Goal: Find specific page/section: Find specific page/section

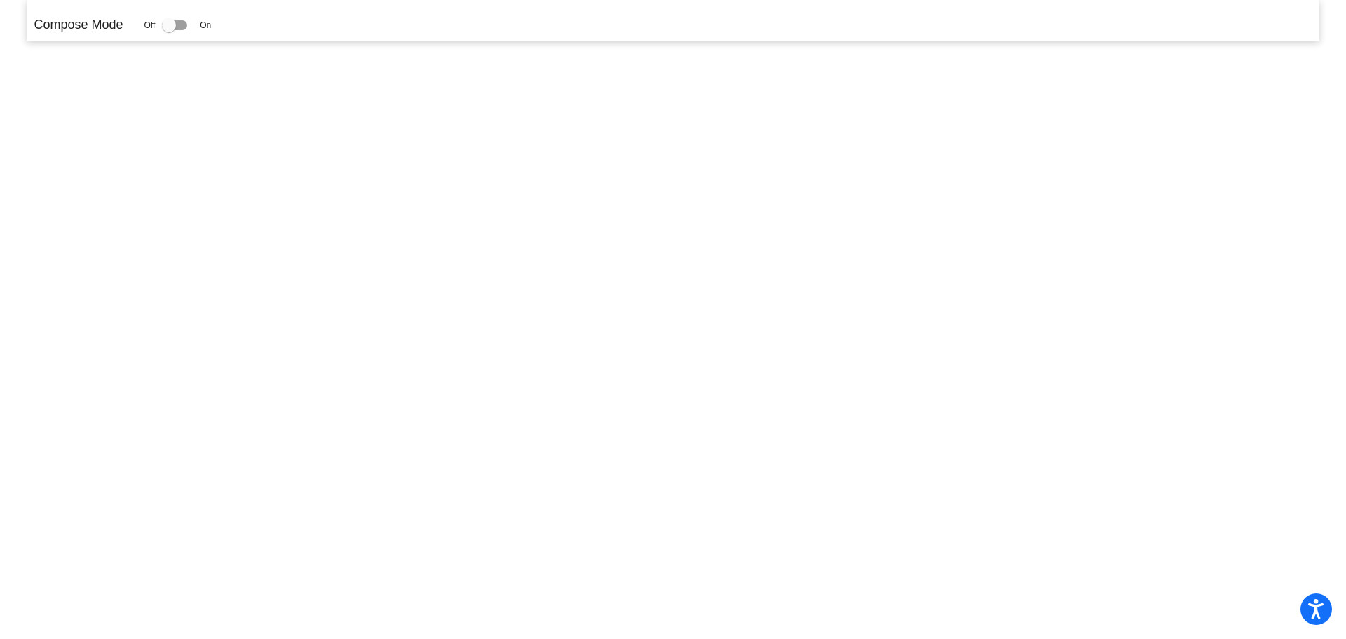
click at [89, 29] on p "Compose Mode" at bounding box center [78, 24] width 89 height 19
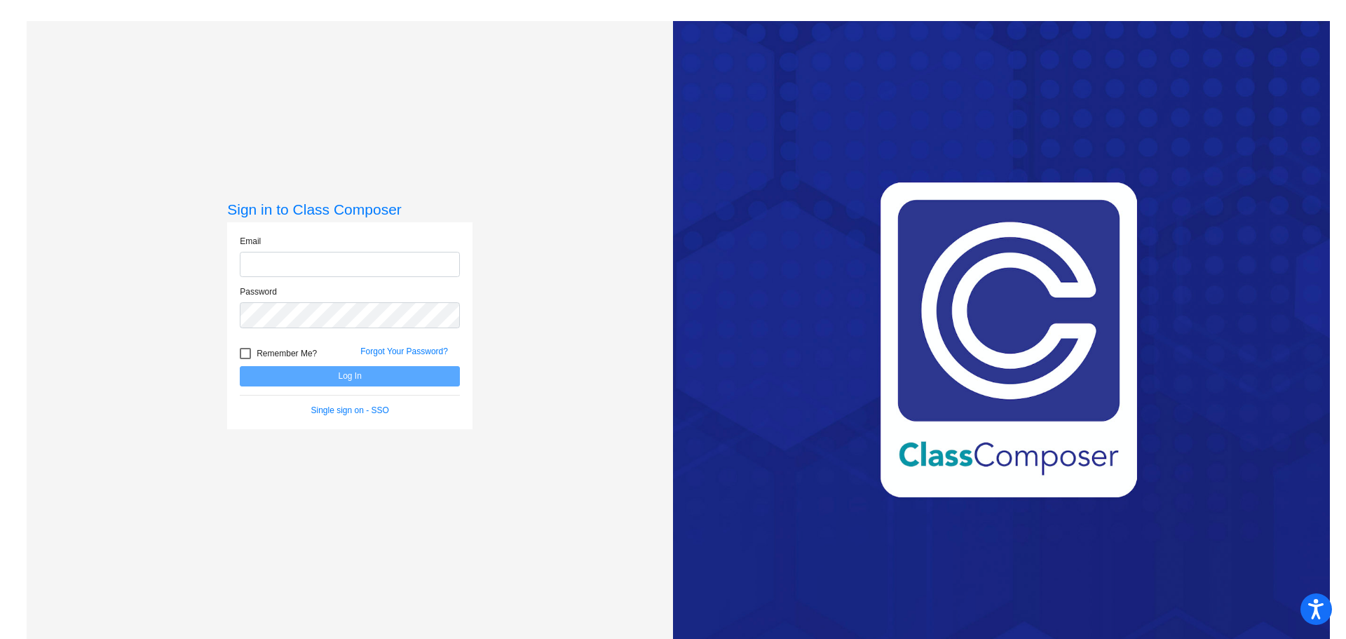
type input "[EMAIL_ADDRESS][DOMAIN_NAME]"
click at [353, 374] on button "Log In" at bounding box center [350, 376] width 220 height 20
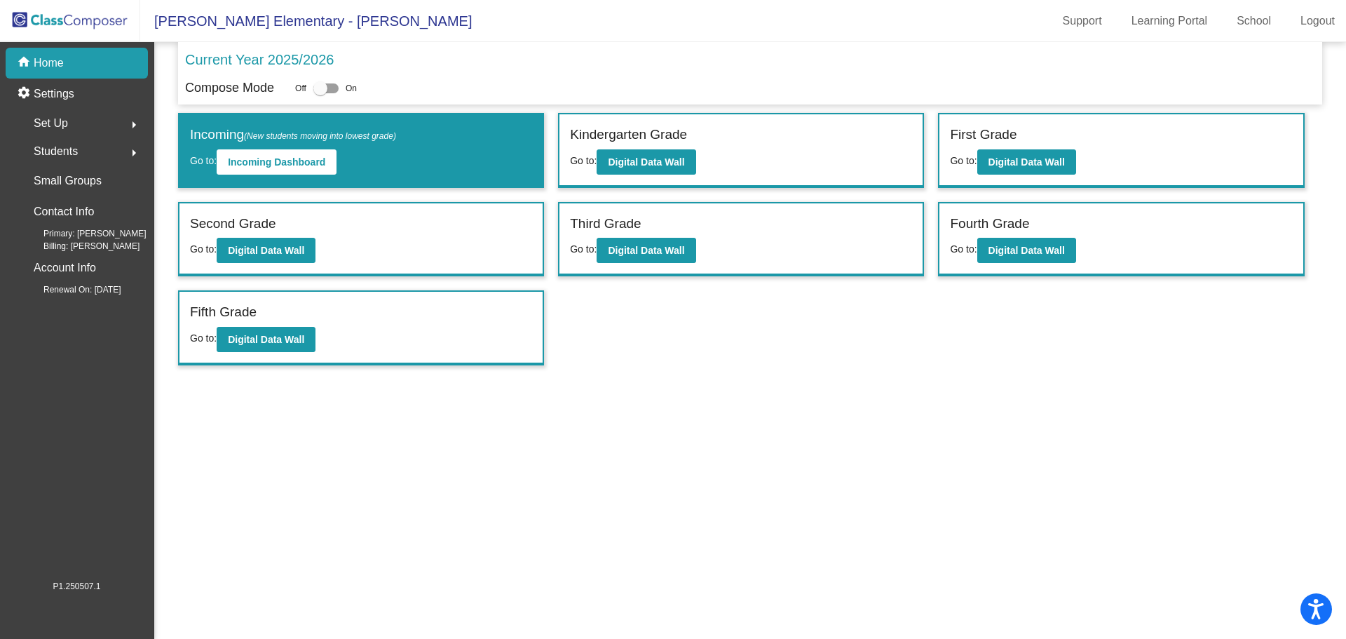
click at [230, 55] on p "Current Year 2025/2026" at bounding box center [259, 59] width 149 height 21
click at [1013, 257] on button "Digital Data Wall" at bounding box center [1026, 250] width 99 height 25
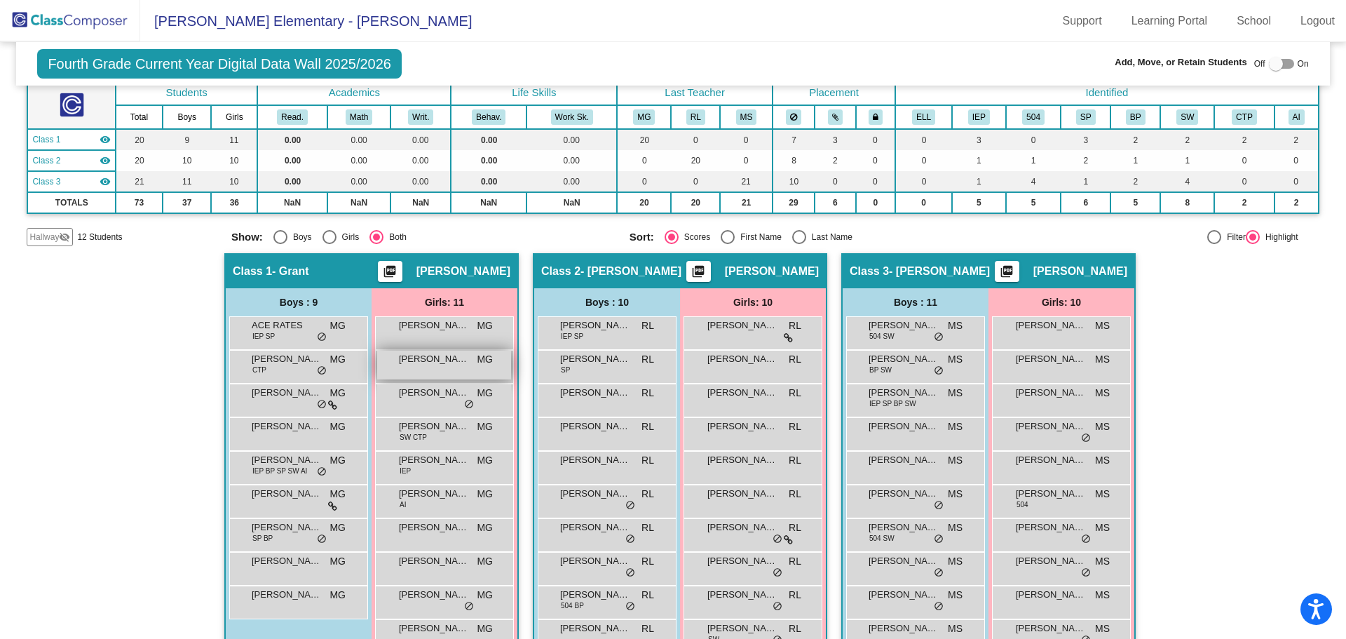
scroll to position [15, 0]
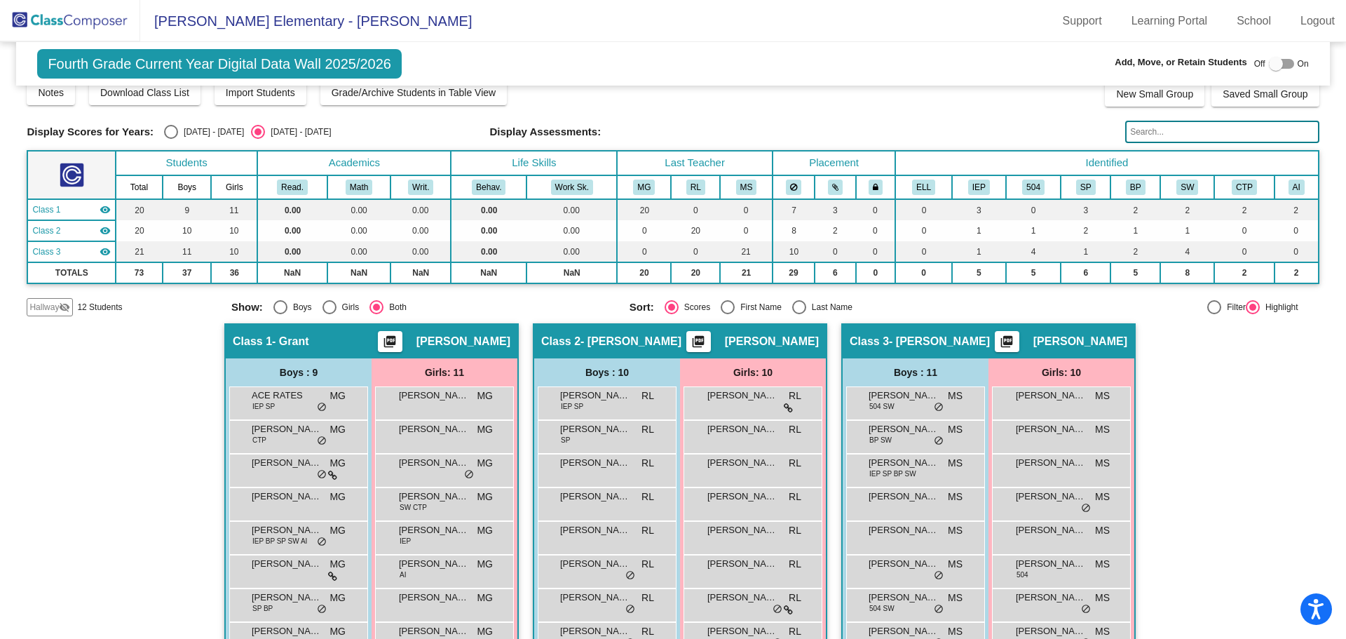
click at [81, 20] on img at bounding box center [70, 20] width 140 height 41
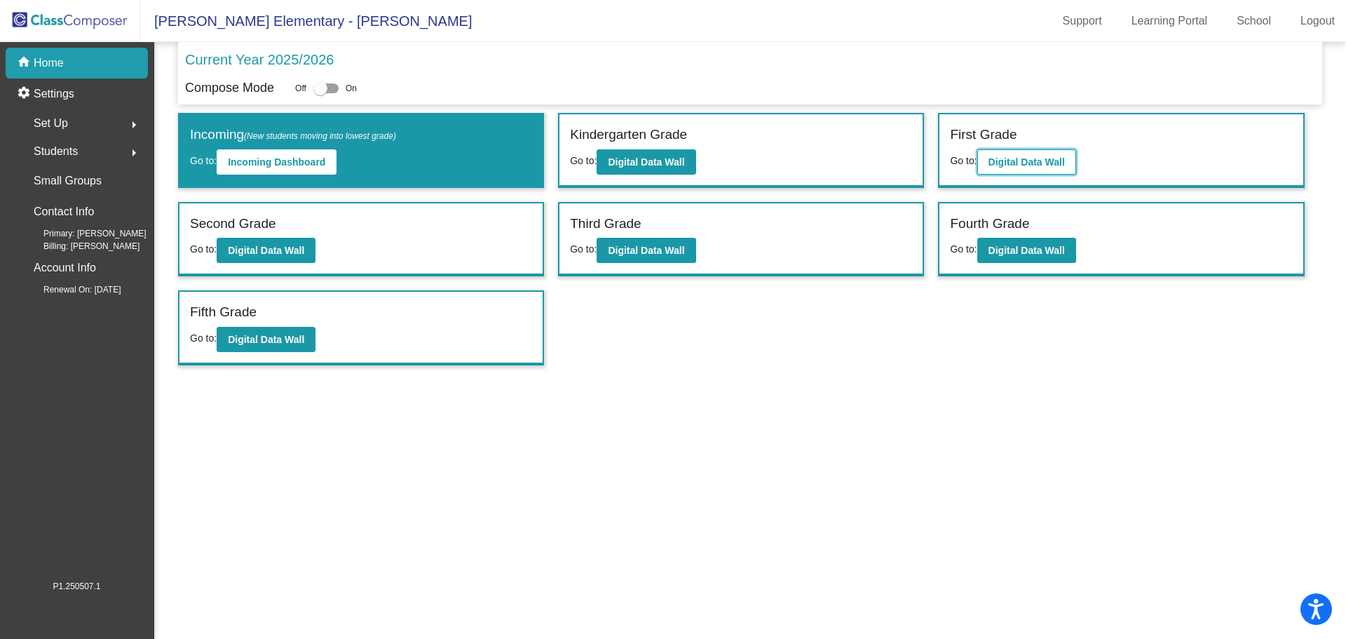
click at [1017, 159] on b "Digital Data Wall" at bounding box center [1027, 161] width 76 height 11
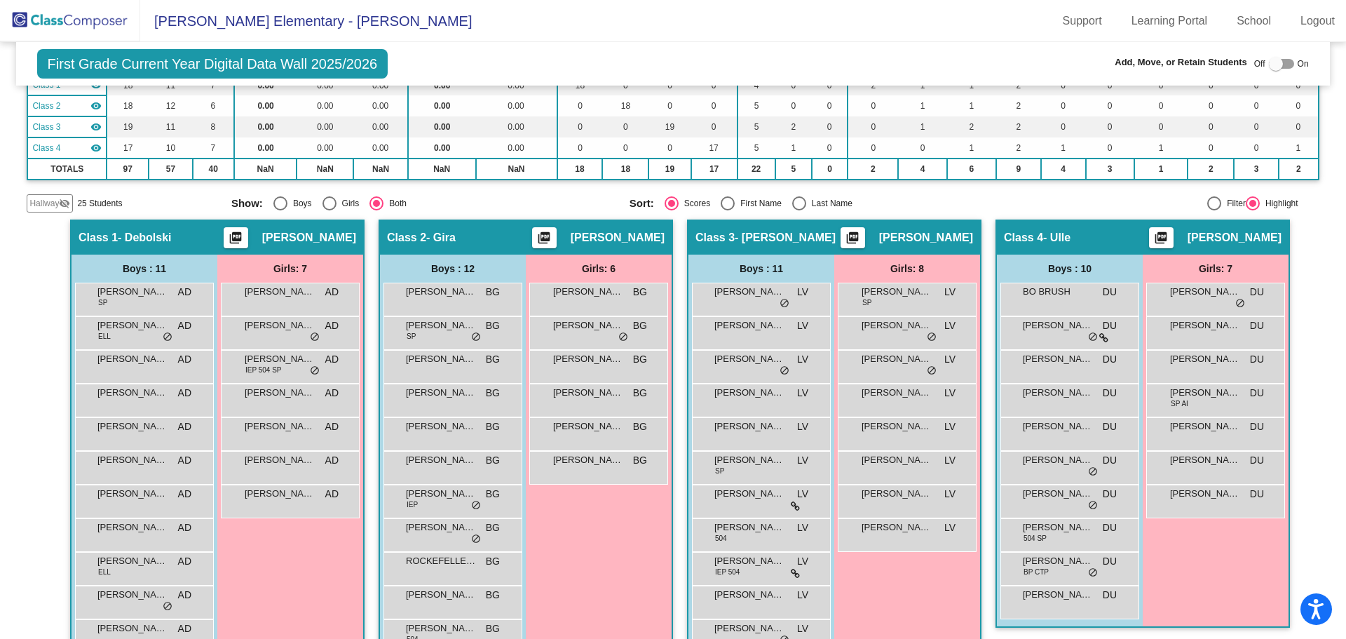
scroll to position [210, 0]
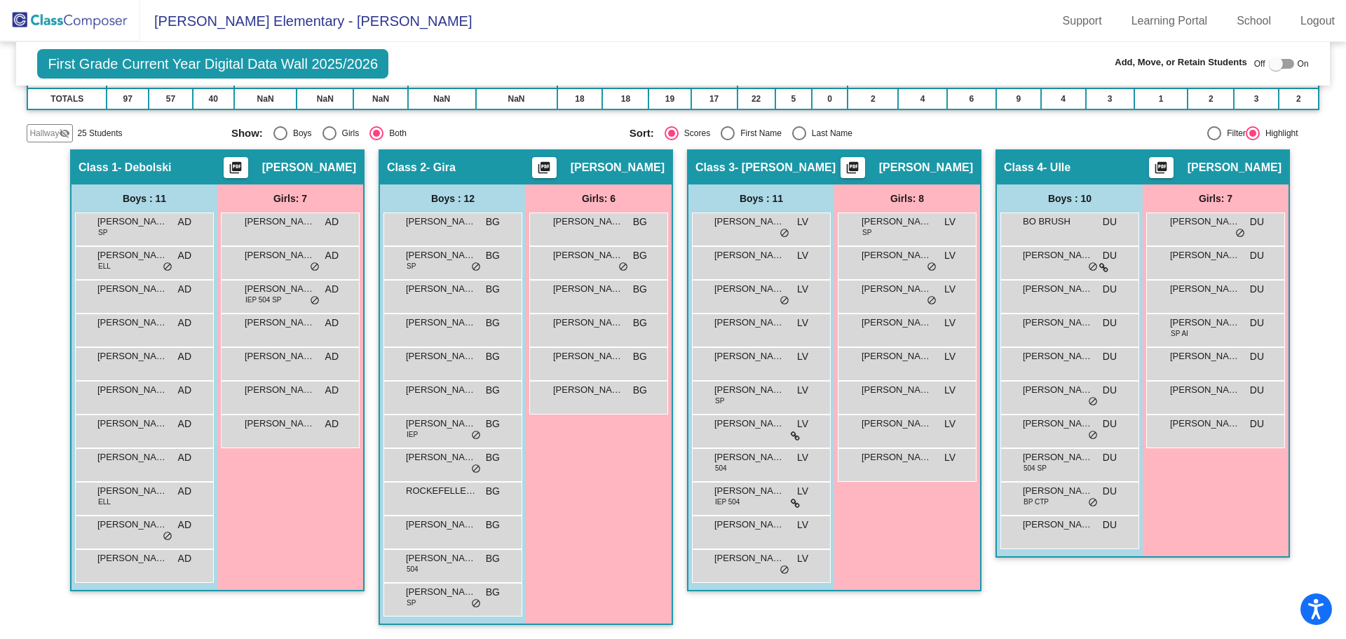
click at [75, 21] on img at bounding box center [70, 20] width 140 height 41
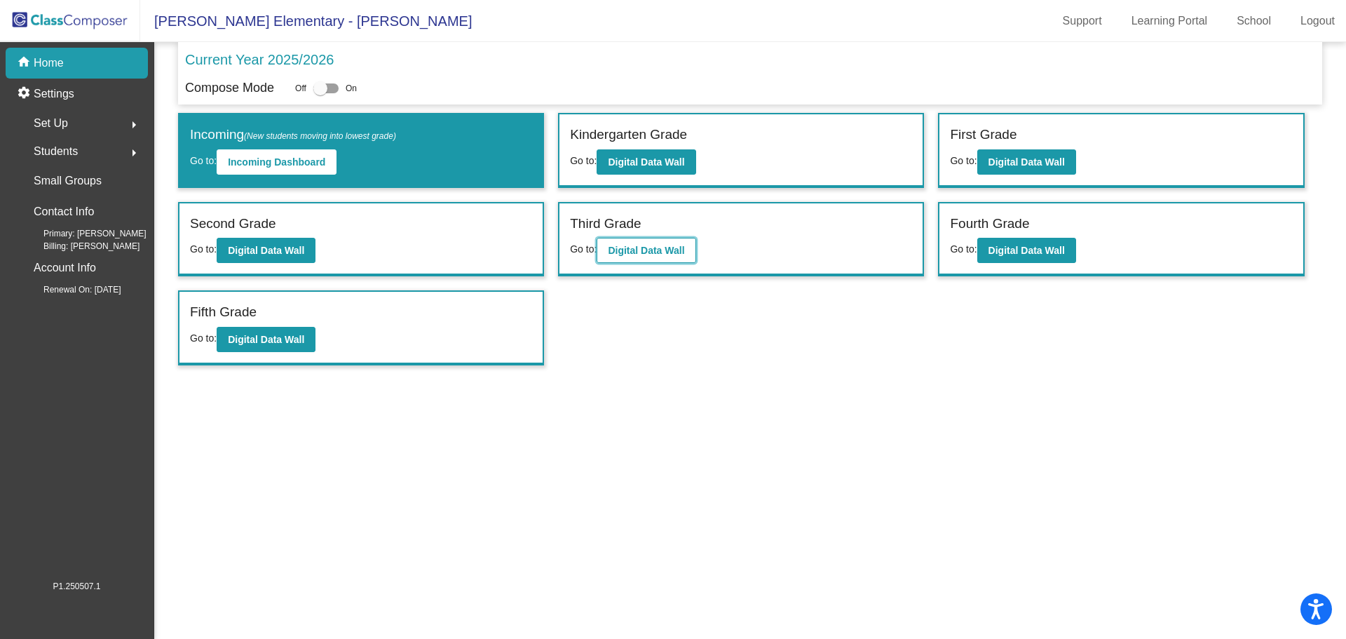
click at [643, 246] on b "Digital Data Wall" at bounding box center [646, 250] width 76 height 11
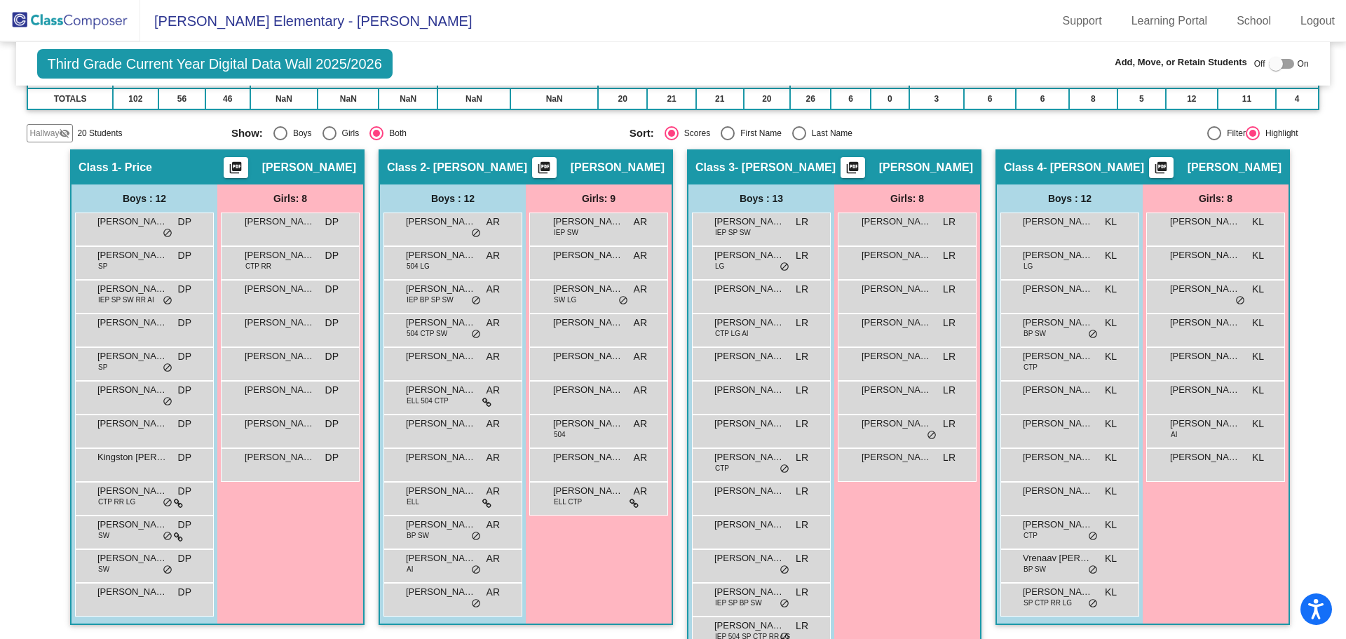
scroll to position [244, 0]
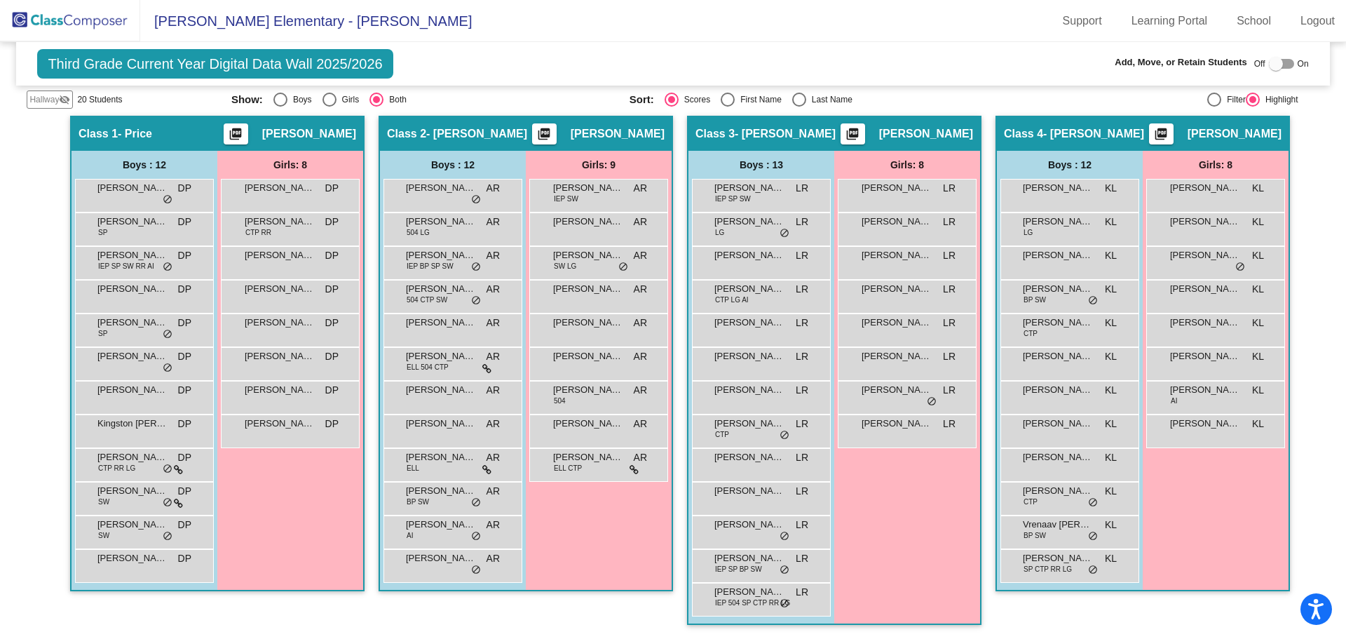
click at [54, 23] on img at bounding box center [70, 20] width 140 height 41
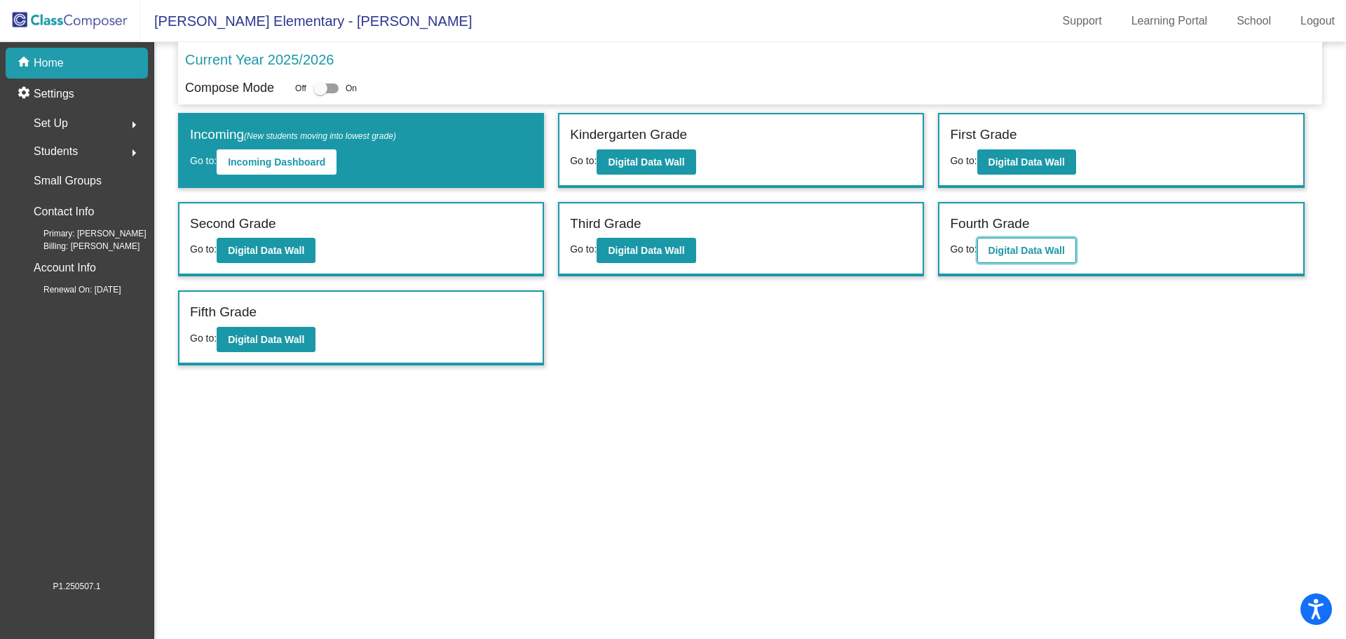
click at [1026, 256] on button "Digital Data Wall" at bounding box center [1026, 250] width 99 height 25
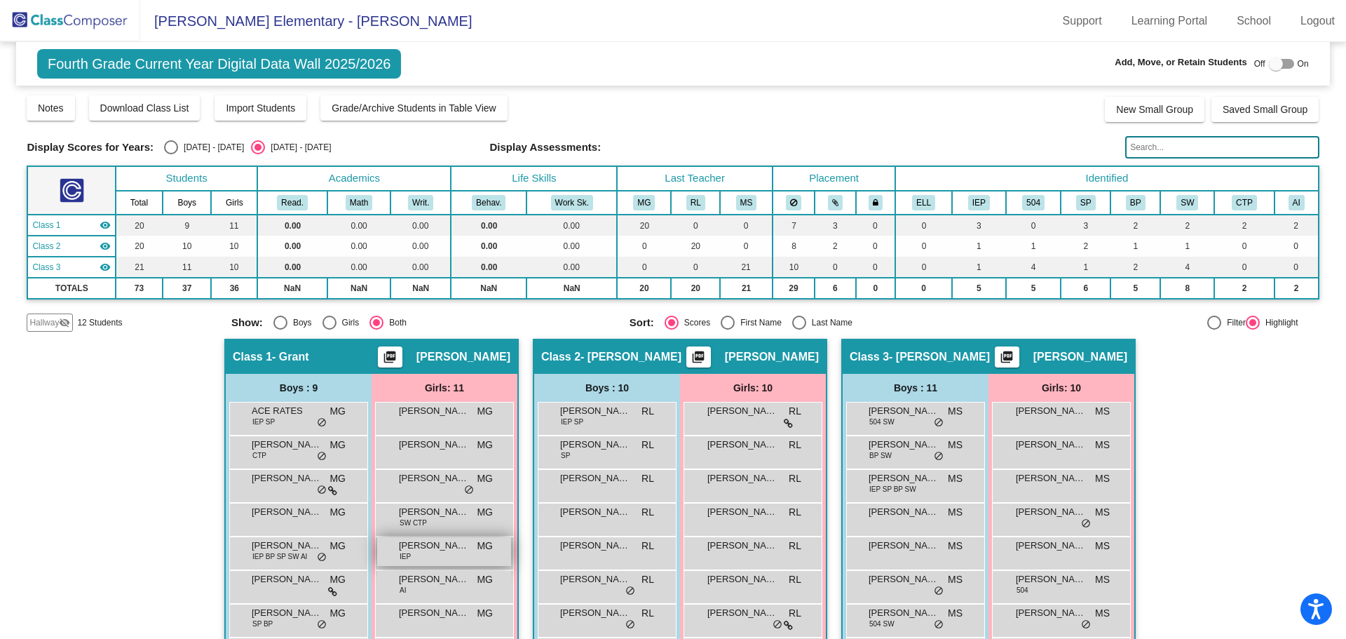
scroll to position [140, 0]
